Goal: Navigation & Orientation: Find specific page/section

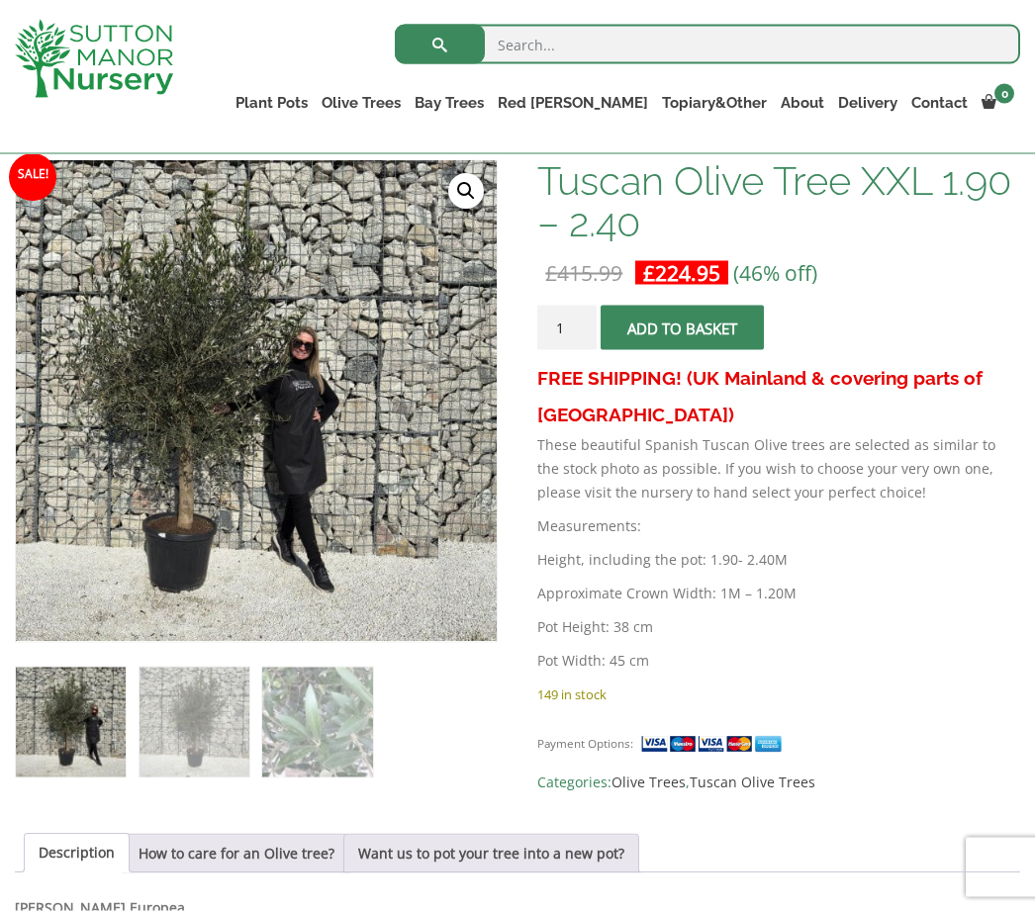
scroll to position [327, 0]
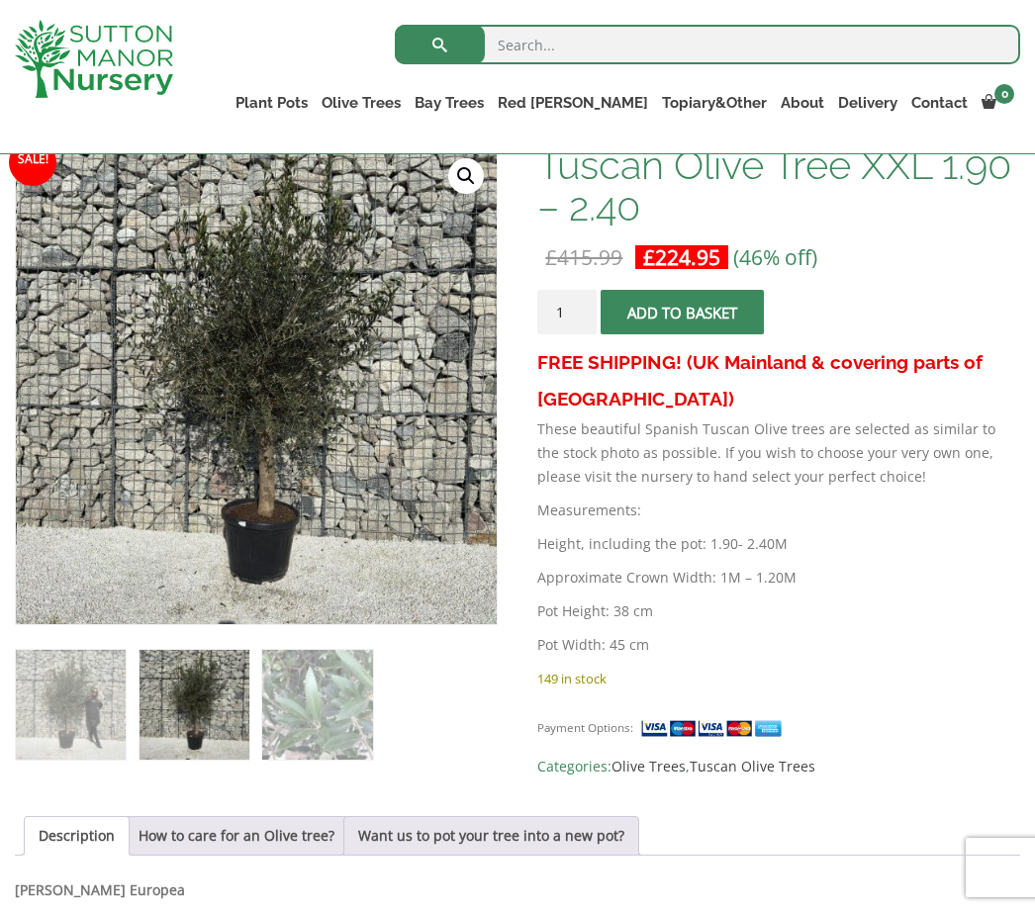
click at [0, 0] on link "Ancient Gnarled Olive Trees" at bounding box center [0, 0] width 0 height 0
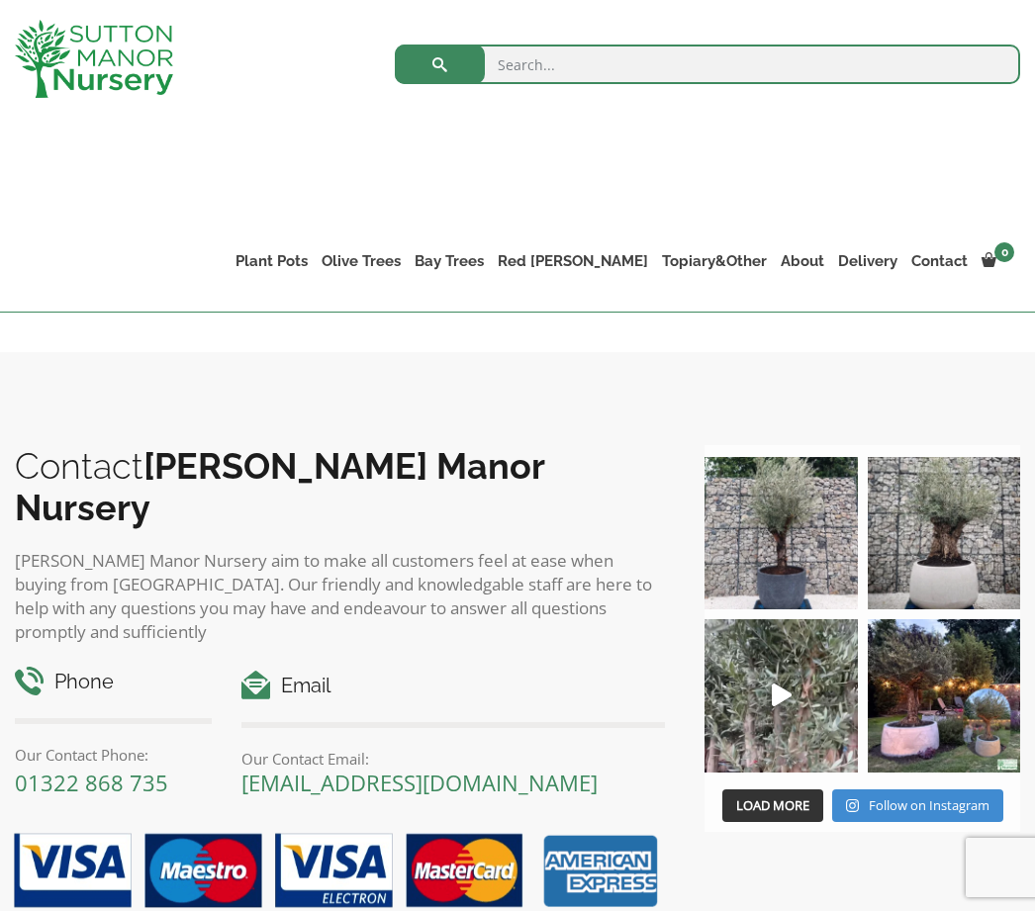
scroll to position [593, 0]
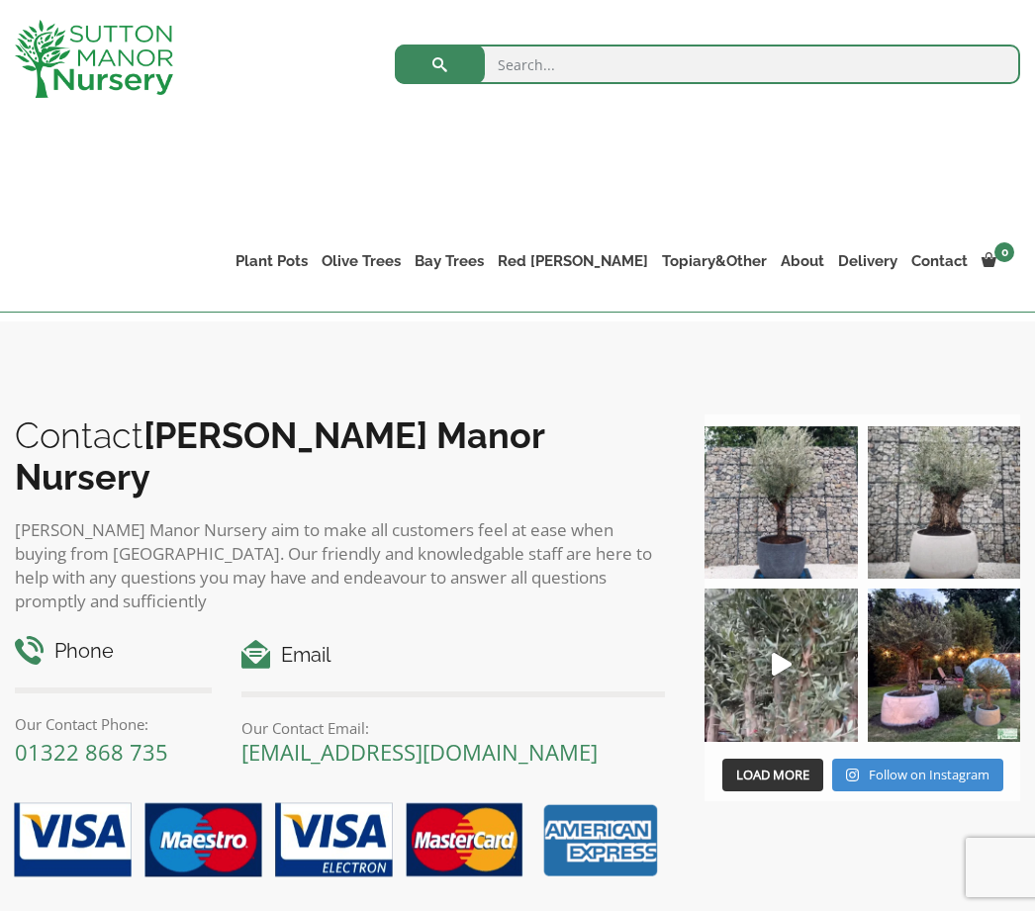
click at [929, 514] on img at bounding box center [944, 502] width 152 height 152
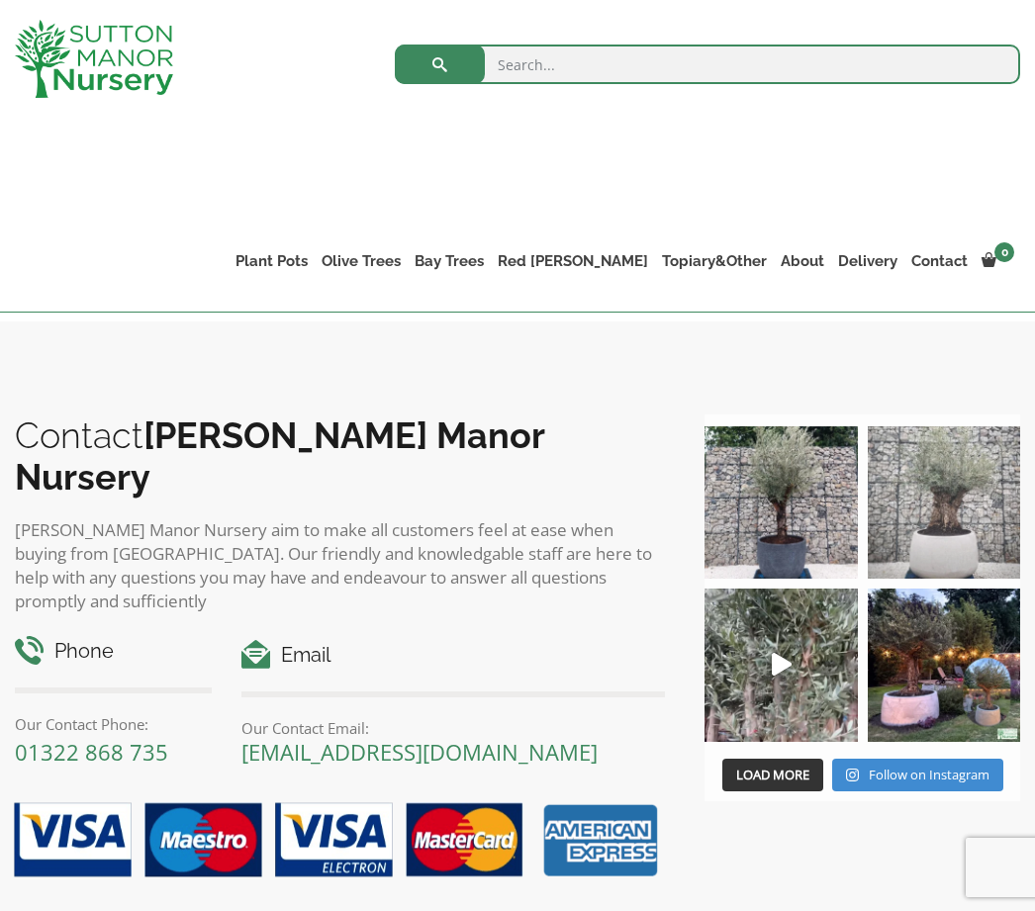
scroll to position [624, 0]
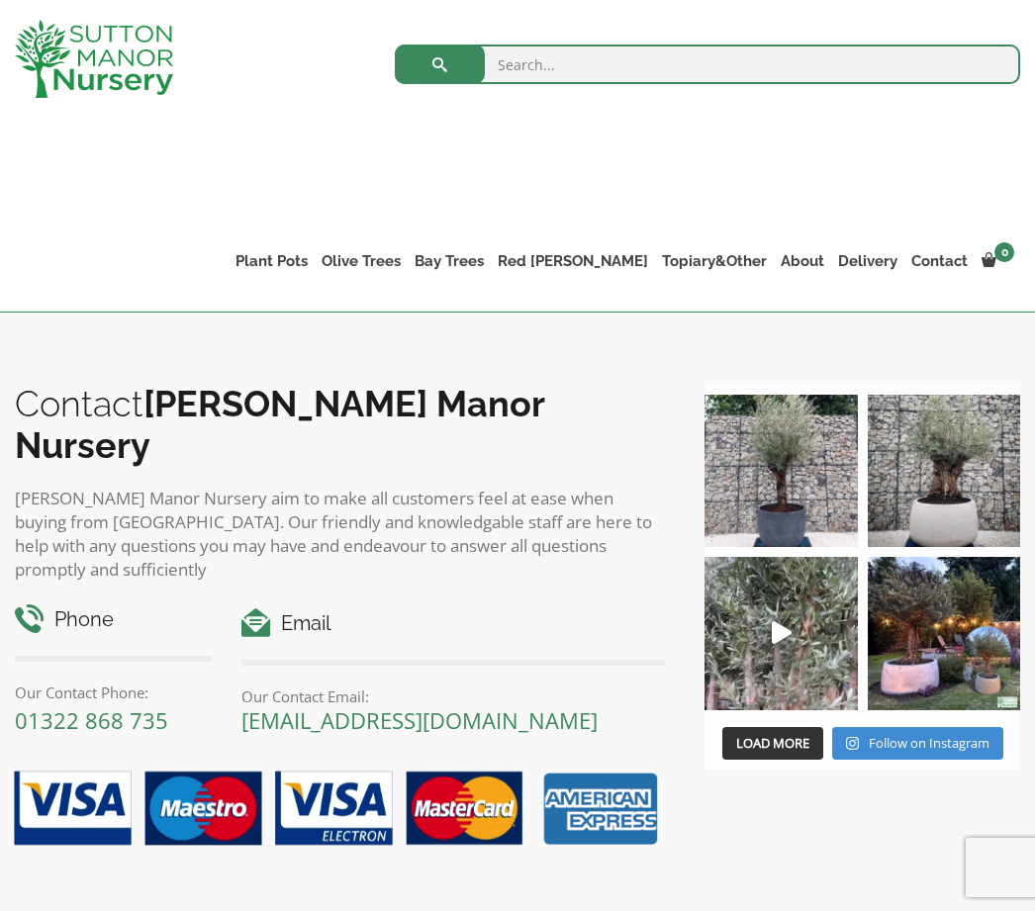
click at [0, 0] on link "Ancient Gnarled Olive Trees" at bounding box center [0, 0] width 0 height 0
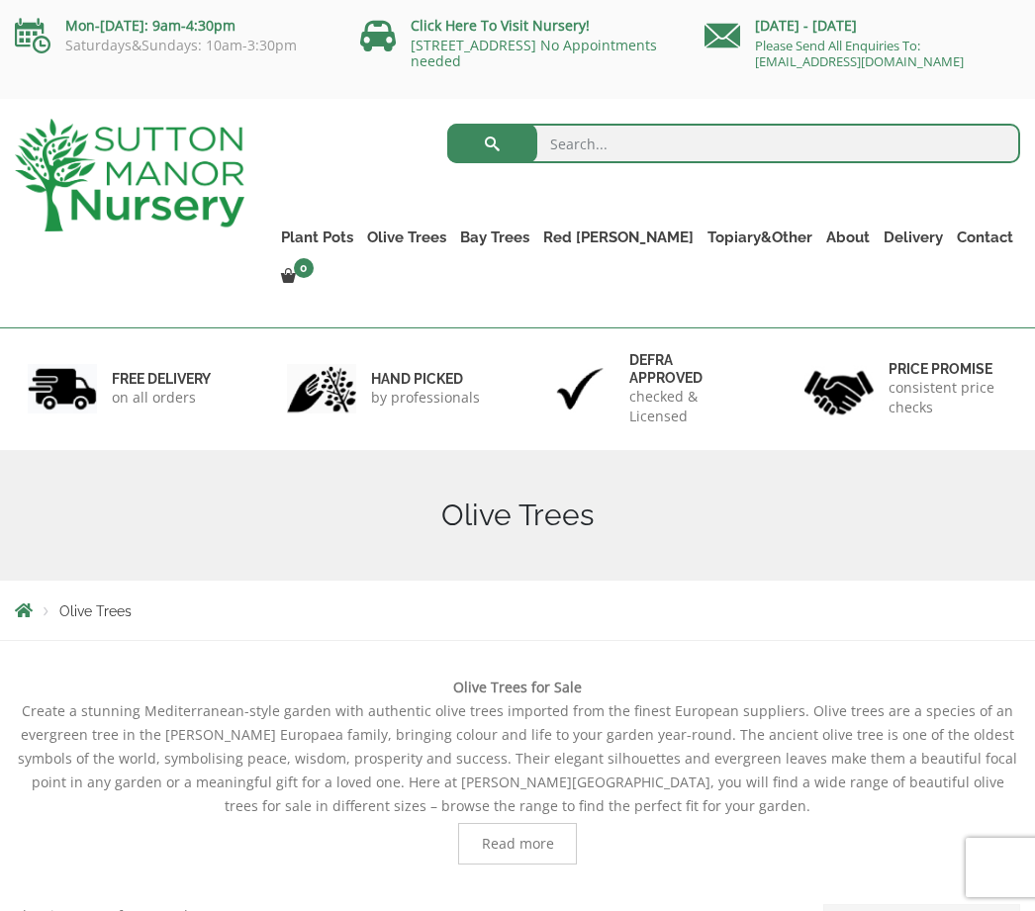
click at [0, 0] on link "Ancient Gnarled Olive Trees" at bounding box center [0, 0] width 0 height 0
